Goal: Task Accomplishment & Management: Use online tool/utility

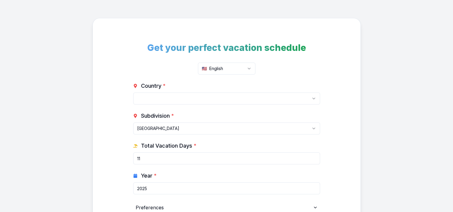
click at [266, 99] on html "Get your perfect vacation schedule 🇺🇸 English Country * [GEOGRAPHIC_DATA] [GEOG…" at bounding box center [226, 150] width 453 height 300
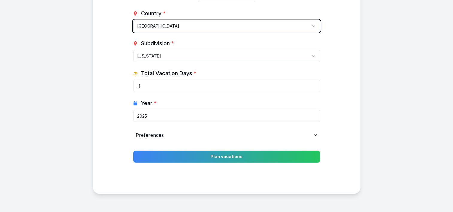
scroll to position [88, 0]
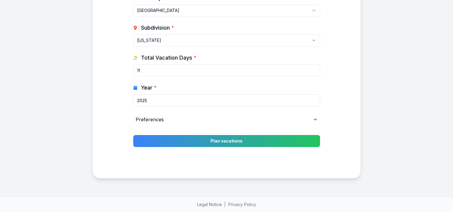
click at [182, 99] on input "2025" at bounding box center [226, 100] width 187 height 12
click at [240, 120] on div "Preferences" at bounding box center [226, 120] width 187 height 12
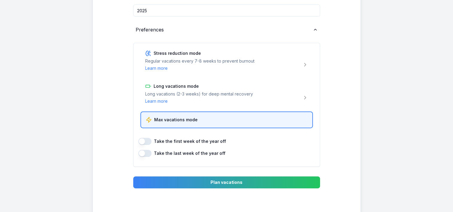
scroll to position [208, 0]
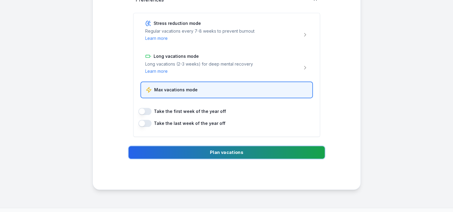
click at [186, 154] on button "Plan vacations" at bounding box center [226, 152] width 196 height 13
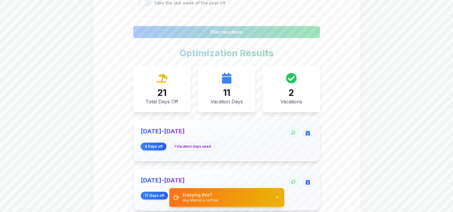
scroll to position [329, 0]
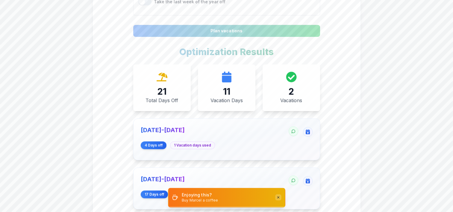
click at [279, 198] on icon at bounding box center [278, 198] width 4 height 4
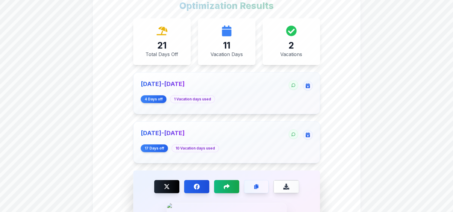
scroll to position [389, 0]
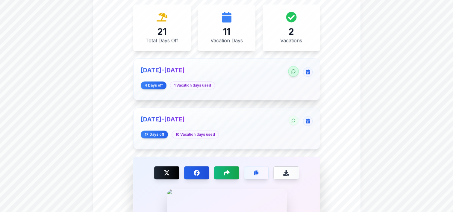
click at [294, 72] on icon at bounding box center [293, 71] width 4 height 5
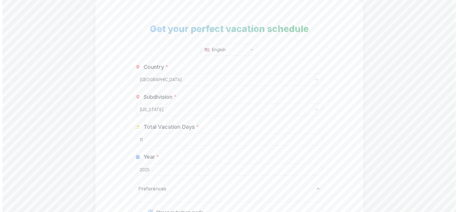
scroll to position [0, 0]
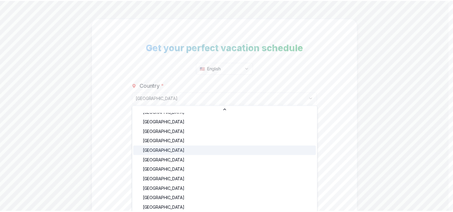
scroll to position [361, 0]
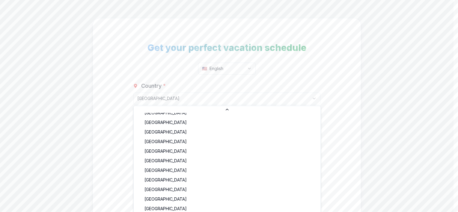
select select "PK"
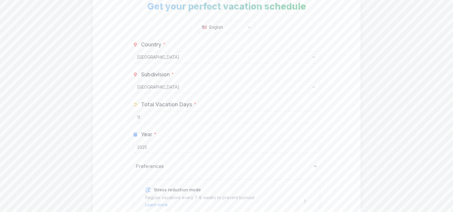
scroll to position [30, 0]
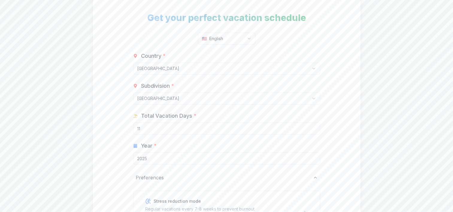
drag, startPoint x: 110, startPoint y: 103, endPoint x: 114, endPoint y: 139, distance: 36.2
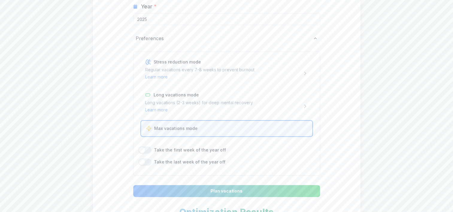
scroll to position [180, 0]
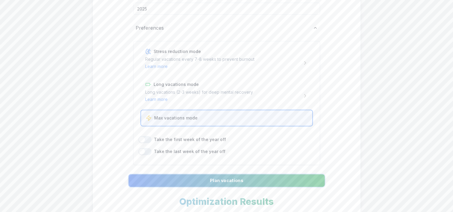
click at [232, 177] on button "Plan vacations" at bounding box center [226, 180] width 196 height 13
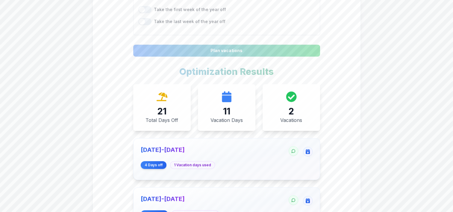
scroll to position [291, 0]
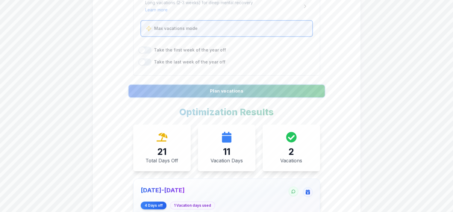
click at [184, 92] on button "Plan vacations" at bounding box center [226, 91] width 196 height 13
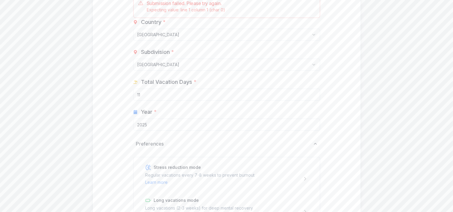
scroll to position [82, 0]
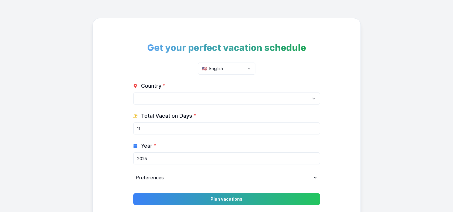
select select
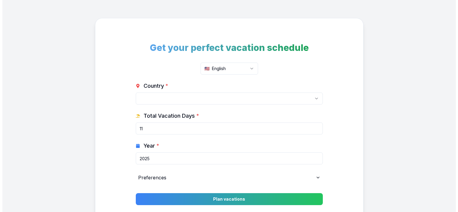
scroll to position [16, 0]
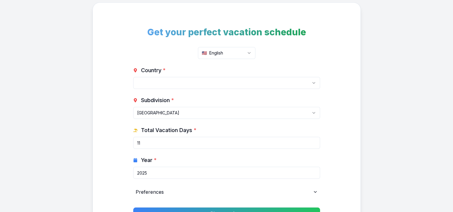
click at [177, 81] on html "Get your perfect vacation schedule 🇺🇸 English Country * [GEOGRAPHIC_DATA] [GEOG…" at bounding box center [226, 134] width 453 height 300
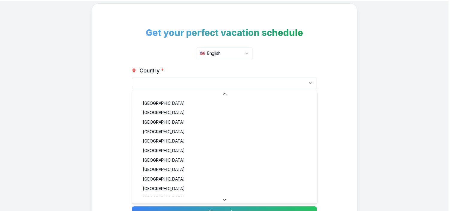
scroll to position [307, 0]
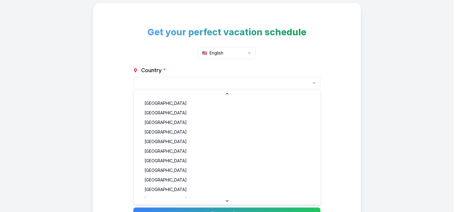
select select "PK"
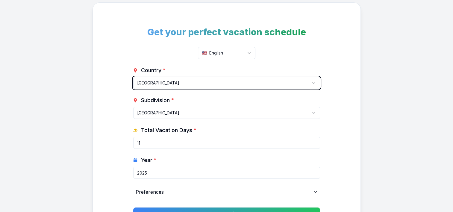
scroll to position [46, 0]
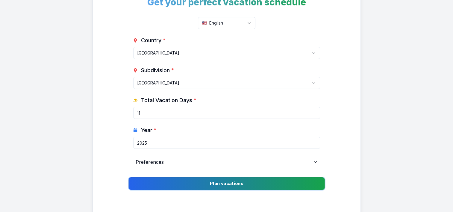
click at [199, 180] on button "Plan vacations" at bounding box center [226, 183] width 196 height 13
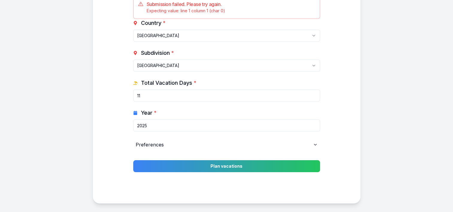
scroll to position [0, 0]
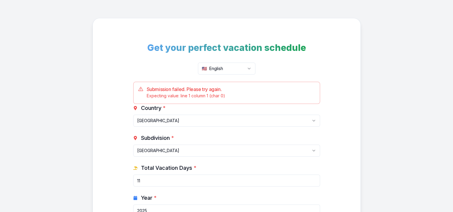
click at [91, 74] on div "Get your perfect vacation schedule 🇺🇸 English Submission failed. Please try aga…" at bounding box center [226, 153] width 453 height 307
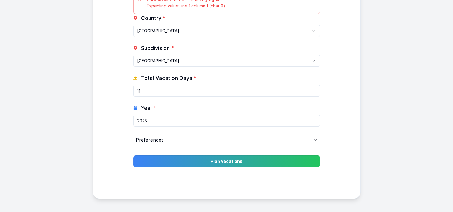
scroll to position [30, 0]
